Goal: Task Accomplishment & Management: Use online tool/utility

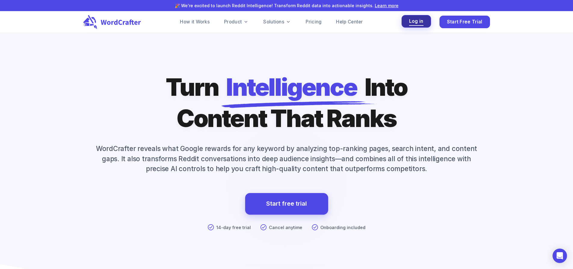
click at [411, 22] on span "Log in" at bounding box center [416, 21] width 14 height 8
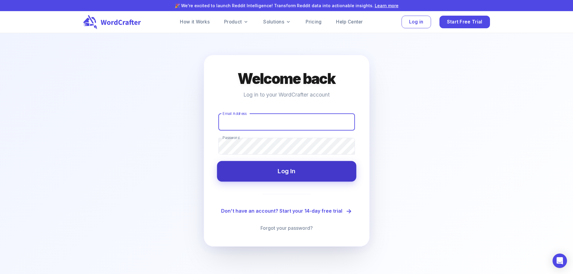
type input "[EMAIL_ADDRESS][DOMAIN_NAME]"
click at [265, 172] on button "Log In" at bounding box center [286, 171] width 139 height 20
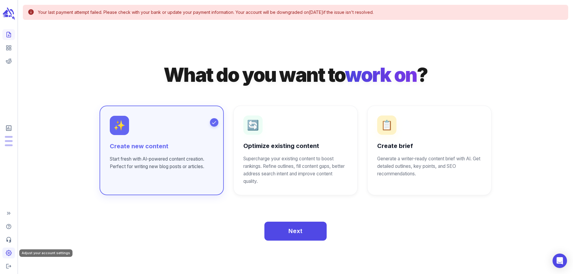
click at [7, 251] on icon "Adjust your account settings" at bounding box center [8, 252] width 5 height 5
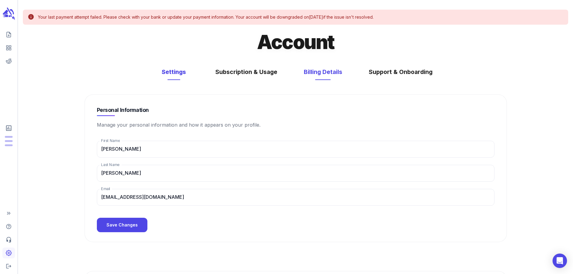
click at [333, 73] on button "Billing Details" at bounding box center [323, 72] width 50 height 16
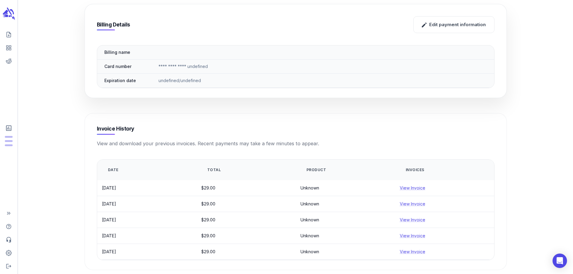
scroll to position [90, 0]
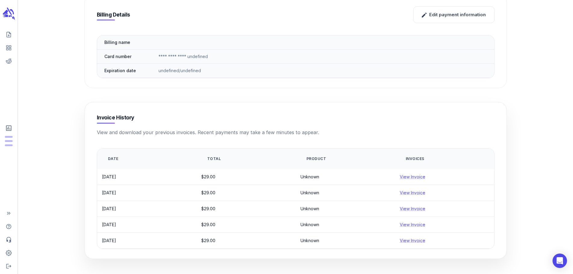
click at [416, 176] on td "View Invoice" at bounding box center [444, 177] width 99 height 16
click at [416, 179] on link "View Invoice" at bounding box center [412, 176] width 26 height 5
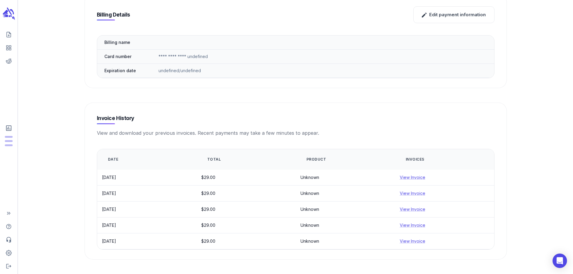
click at [69, 116] on main "Account Settings Subscription & Usage Billing Details Support & Onboarding Bill…" at bounding box center [295, 94] width 555 height 369
click at [11, 34] on icon "Create new content" at bounding box center [9, 35] width 6 height 6
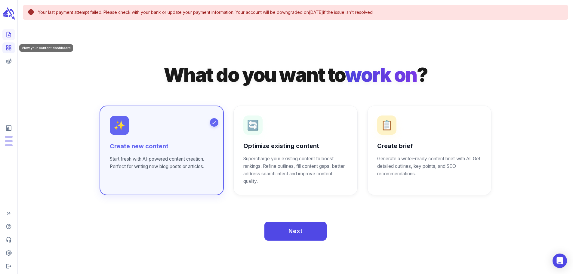
click at [10, 49] on icon "View your content dashboard" at bounding box center [9, 48] width 6 height 6
click at [10, 252] on icon "Adjust your account settings" at bounding box center [9, 253] width 6 height 6
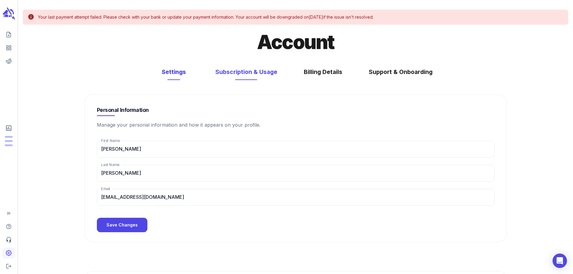
click at [248, 75] on button "Subscription & Usage" at bounding box center [246, 72] width 74 height 16
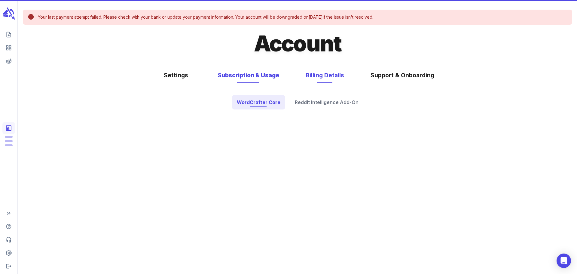
click at [314, 76] on button "Billing Details" at bounding box center [325, 75] width 50 height 16
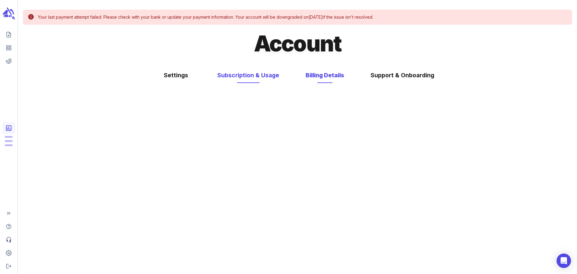
click at [265, 74] on button "Subscription & Usage" at bounding box center [248, 75] width 74 height 16
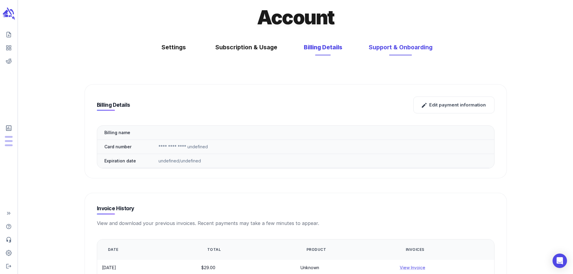
click at [409, 52] on button "Support & Onboarding" at bounding box center [400, 47] width 76 height 16
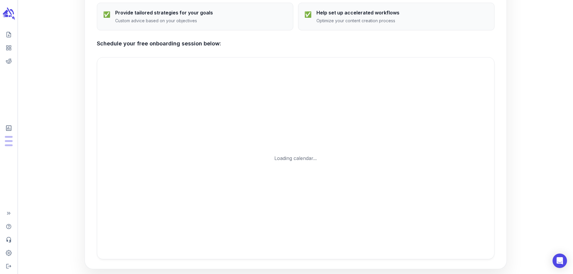
scroll to position [392, 0]
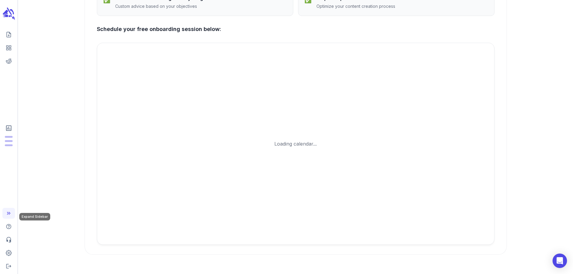
click at [9, 213] on icon "Expand Sidebar" at bounding box center [9, 213] width 6 height 6
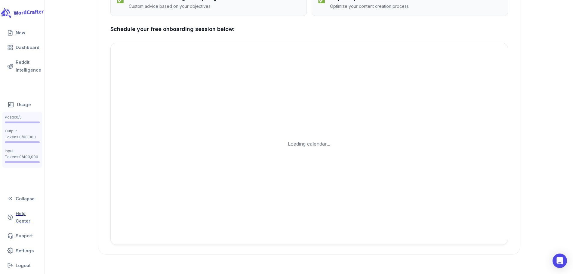
click at [26, 9] on icon "scrollable content" at bounding box center [23, 12] width 45 height 13
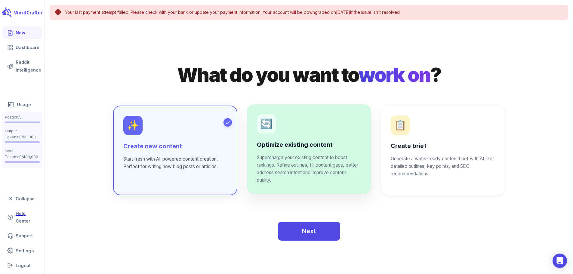
click at [293, 153] on div "Optimize existing content Supercharge your existing content to boost rankings. …" at bounding box center [309, 162] width 104 height 43
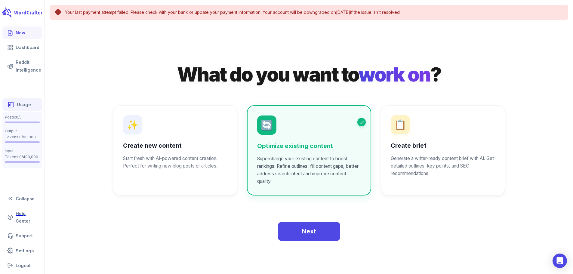
click at [21, 105] on link "Usage" at bounding box center [22, 104] width 40 height 12
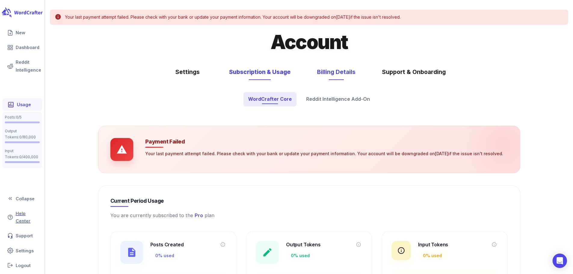
click at [344, 72] on button "Billing Details" at bounding box center [336, 72] width 50 height 16
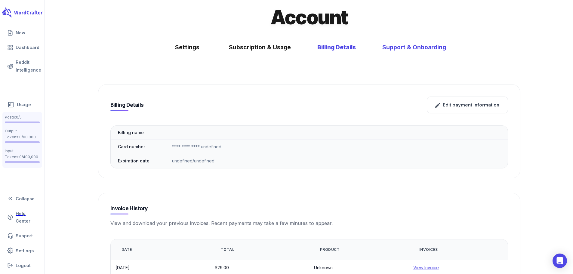
click at [397, 48] on button "Support & Onboarding" at bounding box center [414, 47] width 76 height 16
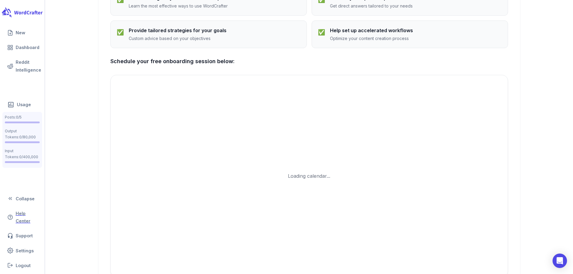
scroll to position [392, 0]
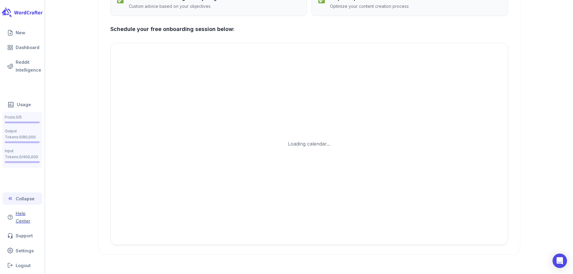
click at [23, 200] on button "Collapse" at bounding box center [22, 198] width 40 height 12
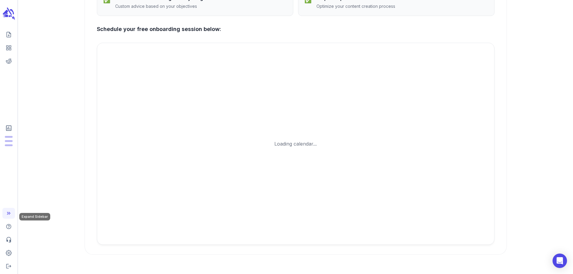
click at [9, 214] on icon "Expand Sidebar" at bounding box center [10, 213] width 2 height 3
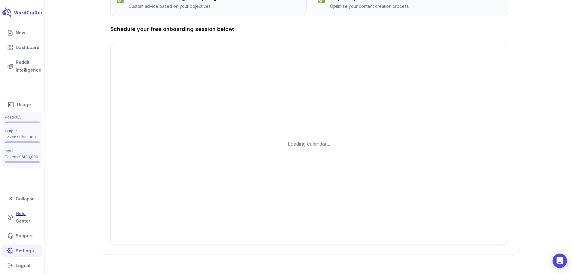
click at [25, 250] on link "Settings" at bounding box center [22, 250] width 40 height 12
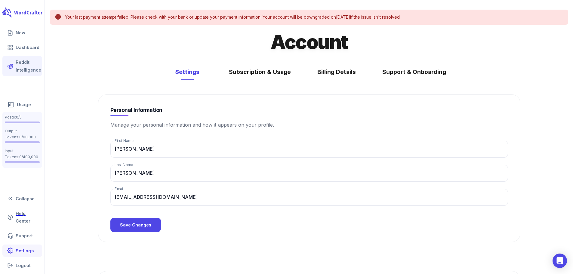
click at [24, 67] on link "Reddit Intelligence" at bounding box center [22, 66] width 40 height 20
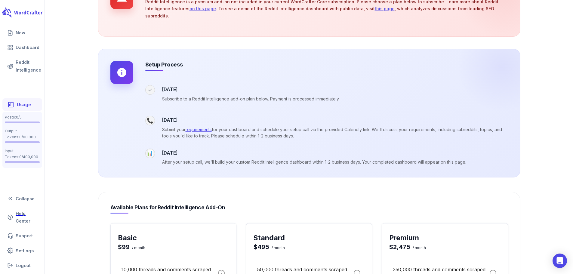
scroll to position [262, 0]
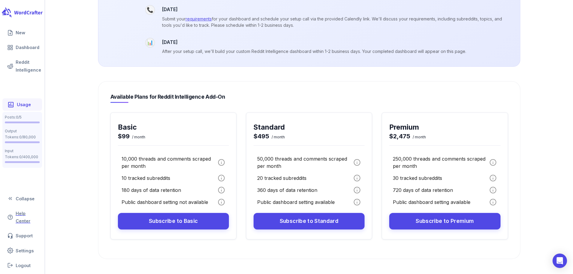
drag, startPoint x: 80, startPoint y: 110, endPoint x: 82, endPoint y: 85, distance: 25.4
click at [82, 85] on main "Your last payment attempt failed . Please check with your bank or update your p…" at bounding box center [308, 8] width 527 height 540
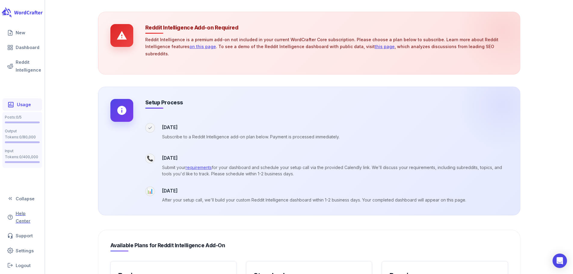
scroll to position [112, 0]
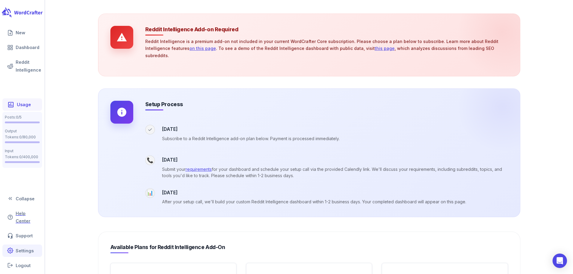
click at [25, 251] on link "Settings" at bounding box center [22, 250] width 40 height 12
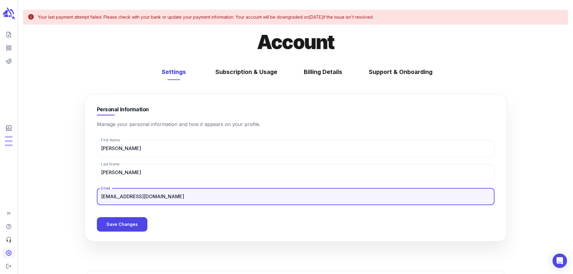
click at [120, 200] on input "[EMAIL_ADDRESS][DOMAIN_NAME]" at bounding box center [295, 196] width 397 height 17
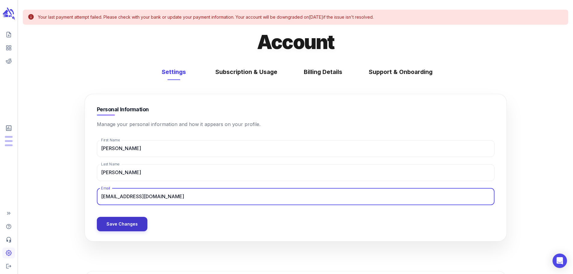
type input "[EMAIL_ADDRESS][DOMAIN_NAME]"
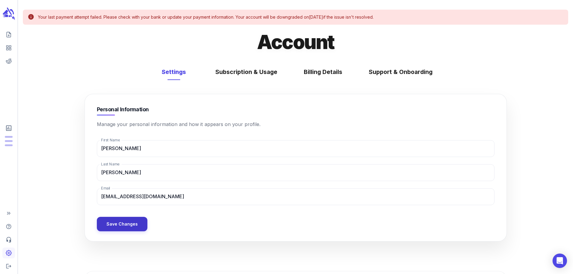
click at [124, 228] on button "Save Changes" at bounding box center [122, 224] width 50 height 14
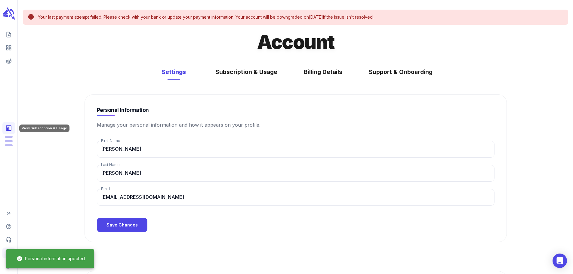
click at [9, 127] on icon "View Subscription & Usage" at bounding box center [8, 127] width 5 height 5
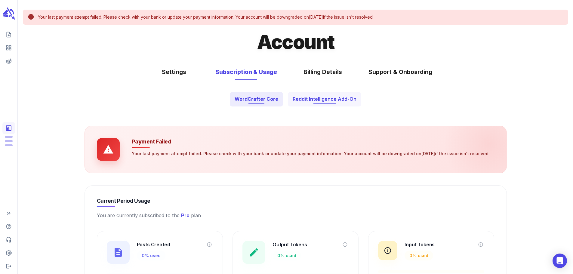
click at [332, 98] on button "Reddit Intelligence Add-On" at bounding box center [324, 99] width 73 height 14
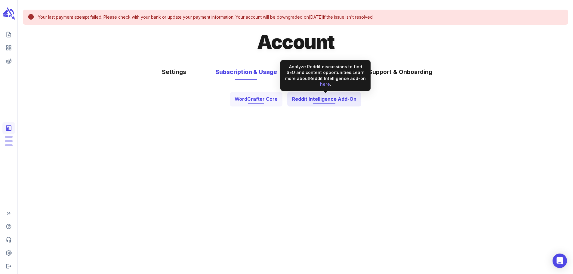
click at [269, 101] on button "WordCrafter Core" at bounding box center [256, 99] width 53 height 14
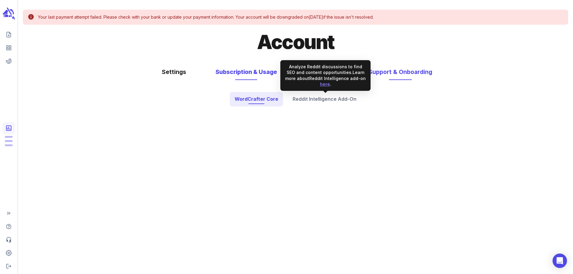
click at [416, 74] on button "Support & Onboarding" at bounding box center [400, 72] width 76 height 16
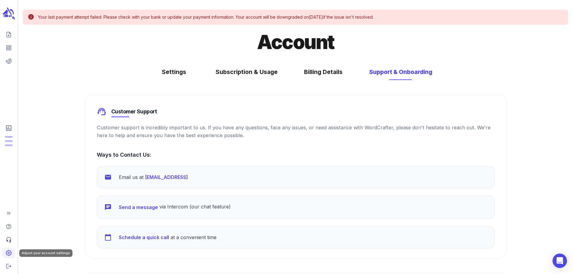
click at [8, 252] on icon "Adjust your account settings" at bounding box center [9, 253] width 6 height 6
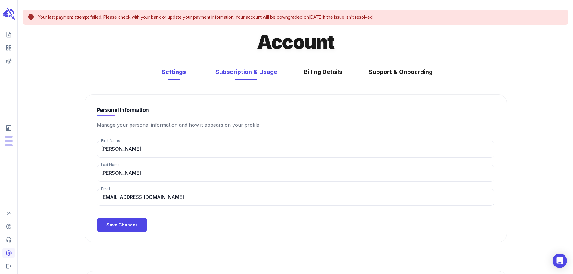
click at [240, 79] on button "Subscription & Usage" at bounding box center [246, 72] width 74 height 16
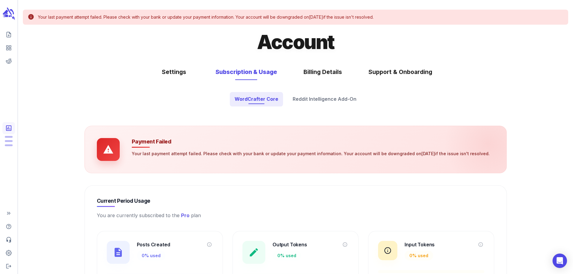
click at [320, 72] on button "Billing Details" at bounding box center [322, 72] width 50 height 16
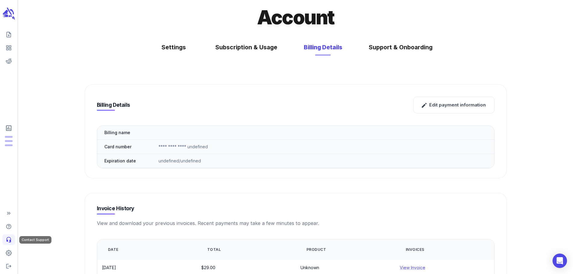
click at [8, 239] on icon "Contact Support" at bounding box center [9, 240] width 6 height 6
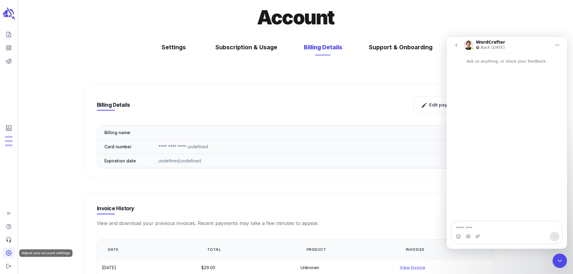
click at [10, 252] on icon "Adjust your account settings" at bounding box center [9, 253] width 6 height 6
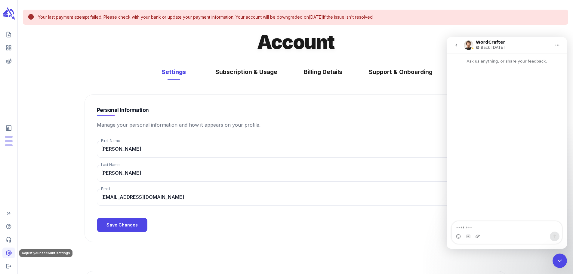
click at [11, 248] on link "Adjust your account settings" at bounding box center [8, 252] width 13 height 11
click at [8, 44] on link "View your content dashboard" at bounding box center [8, 47] width 13 height 11
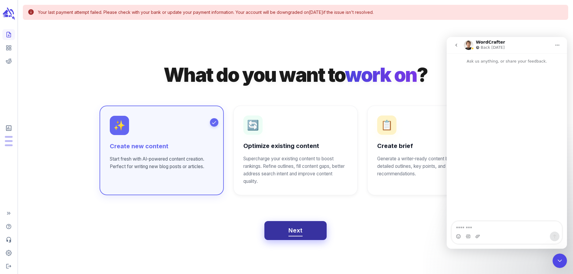
click at [298, 227] on span "Next" at bounding box center [295, 230] width 14 height 11
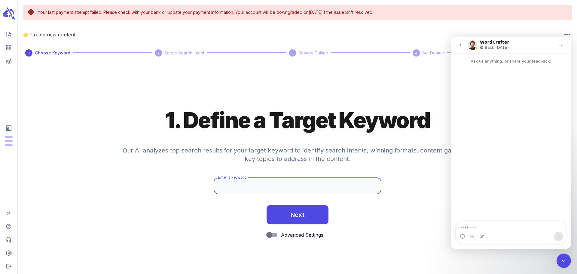
click at [258, 184] on input "Enter a keyword" at bounding box center [298, 185] width 168 height 17
type input "ceramic bakeware sets"
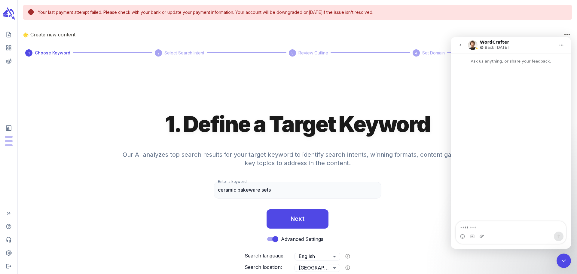
scroll to position [36, 0]
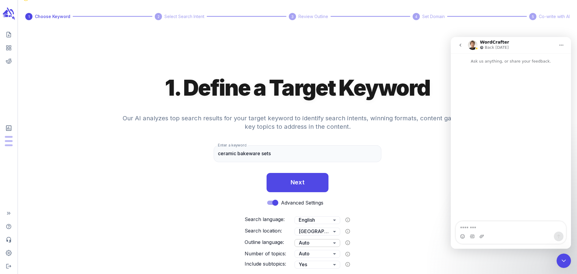
click at [310, 243] on body "Your last payment attempt failed . Please check with your bank or update your p…" at bounding box center [288, 109] width 577 height 290
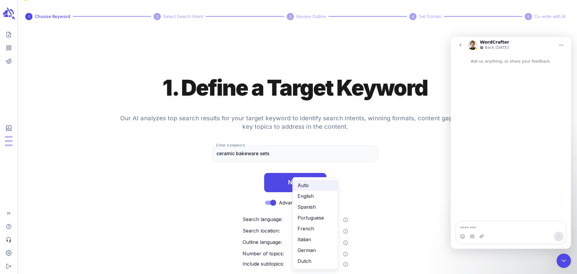
click at [218, 241] on div at bounding box center [288, 137] width 577 height 274
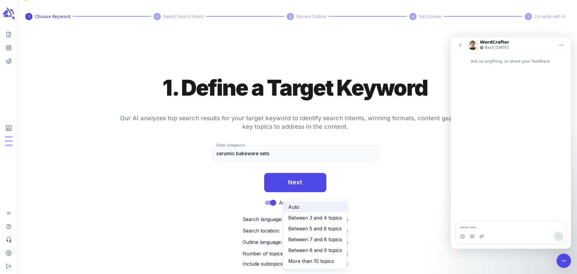
click at [309, 254] on body "Your last payment attempt failed . Please check with your bank or update your p…" at bounding box center [288, 109] width 577 height 290
click at [210, 249] on div at bounding box center [288, 137] width 577 height 274
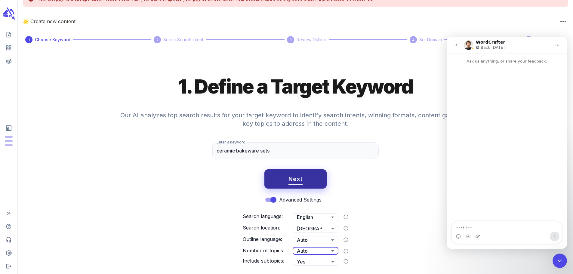
click at [294, 184] on span "Next" at bounding box center [295, 179] width 14 height 11
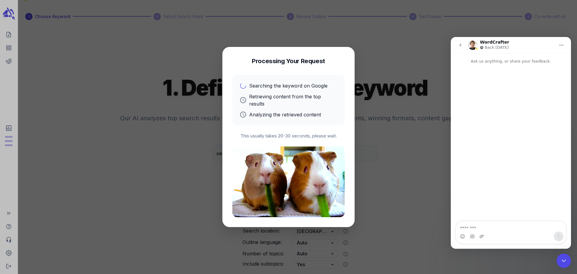
click at [294, 186] on img at bounding box center [288, 181] width 112 height 71
drag, startPoint x: 294, startPoint y: 187, endPoint x: 142, endPoint y: 185, distance: 152.4
click at [142, 185] on div at bounding box center [288, 137] width 577 height 274
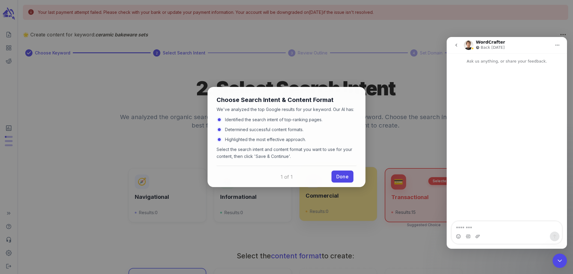
click at [347, 173] on link "Done" at bounding box center [342, 176] width 22 height 12
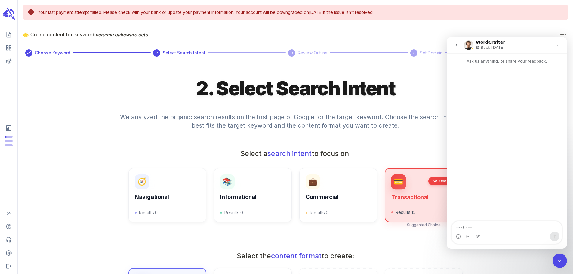
click at [556, 45] on icon "Home" at bounding box center [557, 45] width 5 height 5
click at [556, 45] on icon "Home" at bounding box center [557, 45] width 4 height 1
click at [430, 94] on div "2. Select Search Intent" at bounding box center [295, 91] width 545 height 30
click at [568, 35] on div "Your last payment attempt failed . Please check with your bank or update your p…" at bounding box center [295, 231] width 555 height 463
click at [563, 32] on icon "button" at bounding box center [562, 34] width 5 height 5
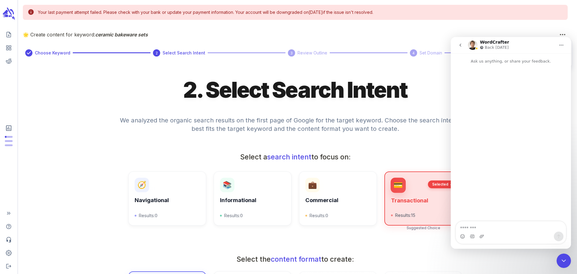
click at [461, 44] on icon "go back" at bounding box center [460, 45] width 5 height 5
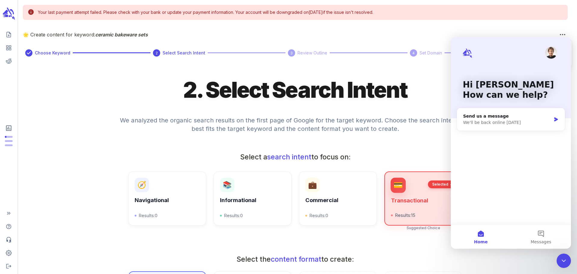
click at [399, 141] on div at bounding box center [288, 137] width 577 height 274
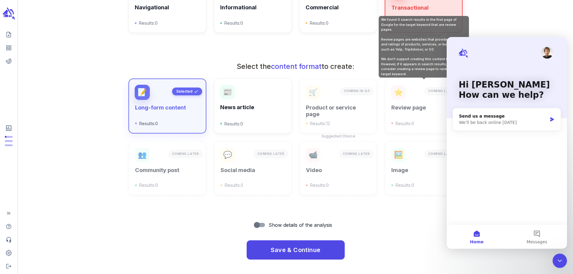
scroll to position [192, 0]
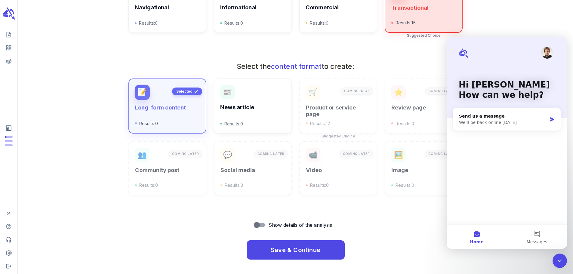
drag, startPoint x: 3, startPoint y: 1, endPoint x: 555, endPoint y: 254, distance: 607.0
click at [555, 254] on div at bounding box center [559, 260] width 14 height 14
click at [557, 257] on icon "Close Intercom Messenger" at bounding box center [559, 260] width 7 height 7
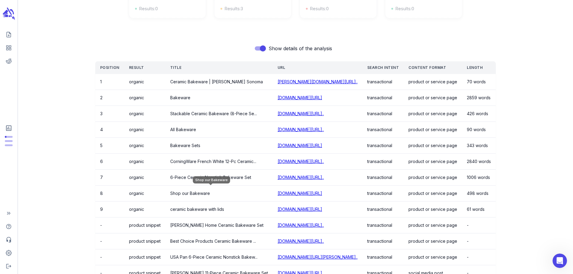
scroll to position [372, 0]
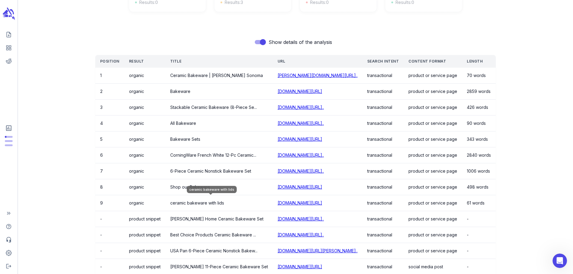
drag, startPoint x: 203, startPoint y: 208, endPoint x: 57, endPoint y: 154, distance: 156.0
click at [57, 154] on div "Show details of the analysis Position Result Title URL Search Intent Content Fo…" at bounding box center [295, 174] width 545 height 277
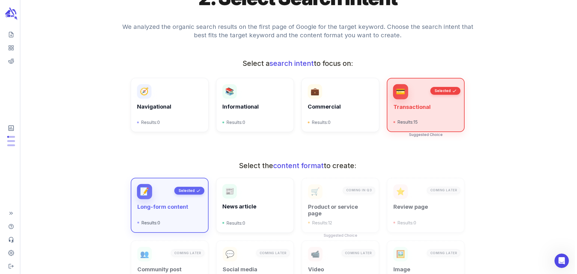
scroll to position [0, 0]
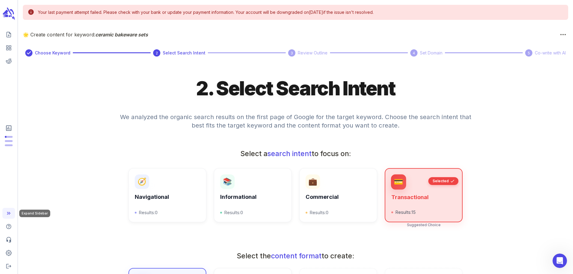
click at [9, 213] on icon "Expand Sidebar" at bounding box center [9, 213] width 6 height 6
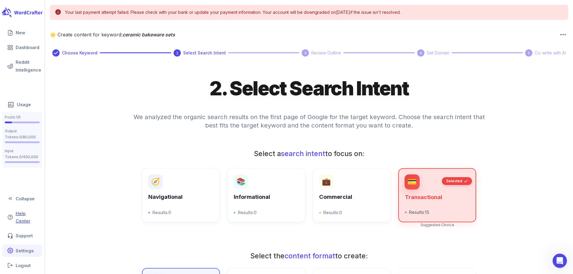
click at [28, 252] on link "Settings" at bounding box center [22, 250] width 40 height 12
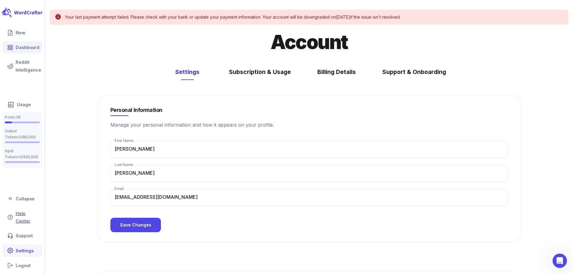
click at [27, 49] on link "Dashboard" at bounding box center [22, 47] width 40 height 12
